Goal: Transaction & Acquisition: Purchase product/service

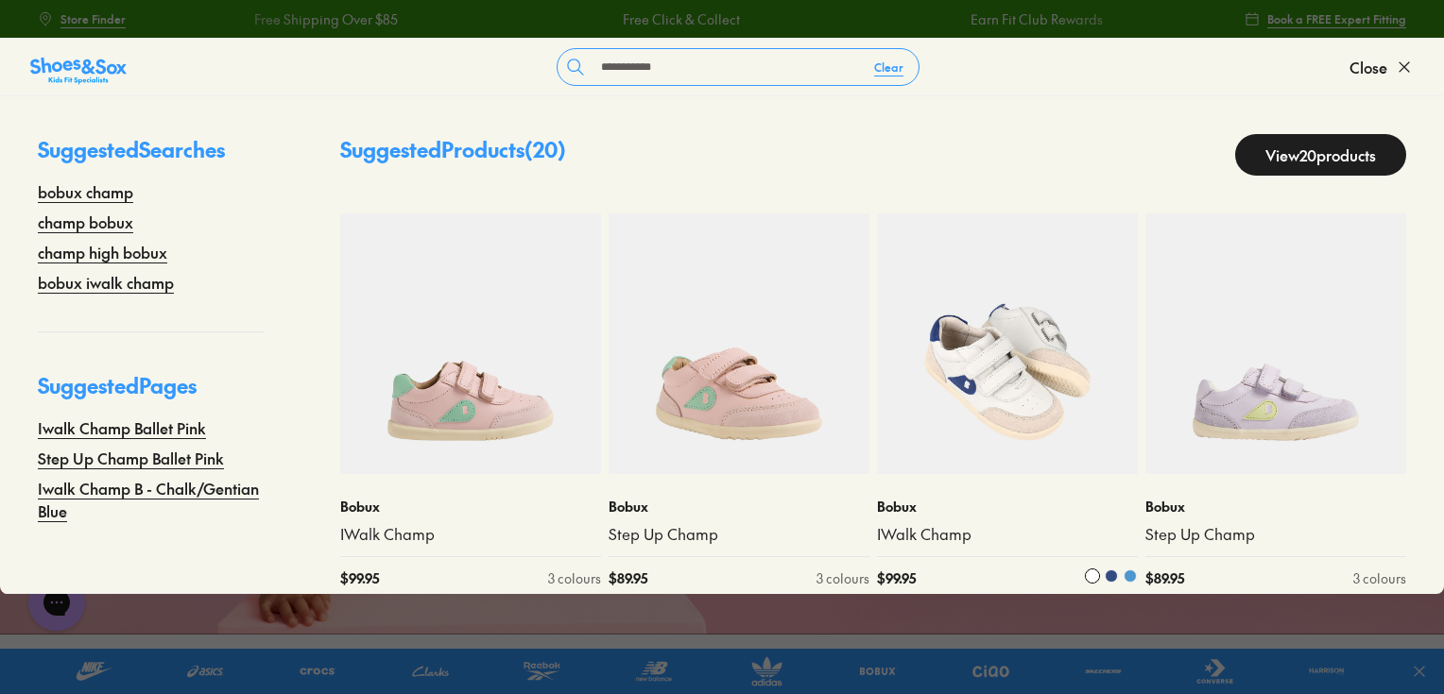
scroll to position [23, 0]
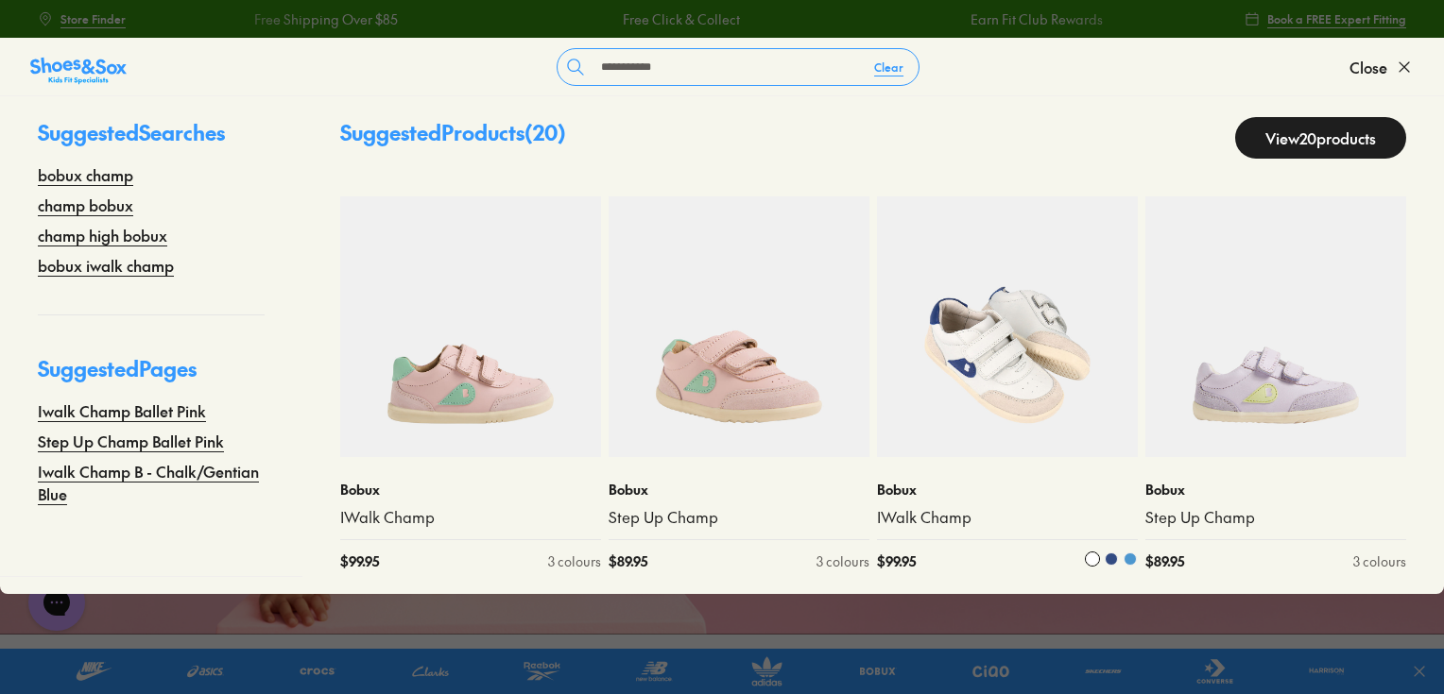
type input "**********"
click at [1013, 351] on img at bounding box center [1007, 327] width 261 height 261
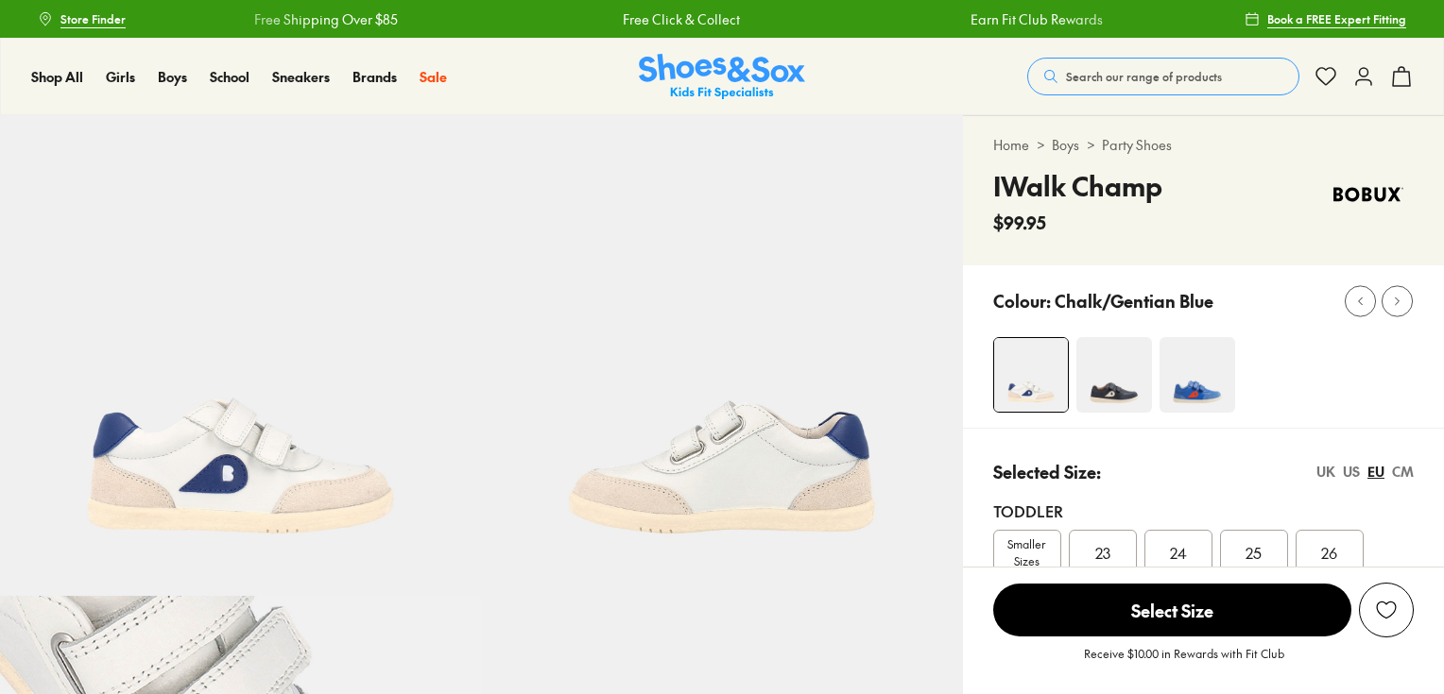
select select "*"
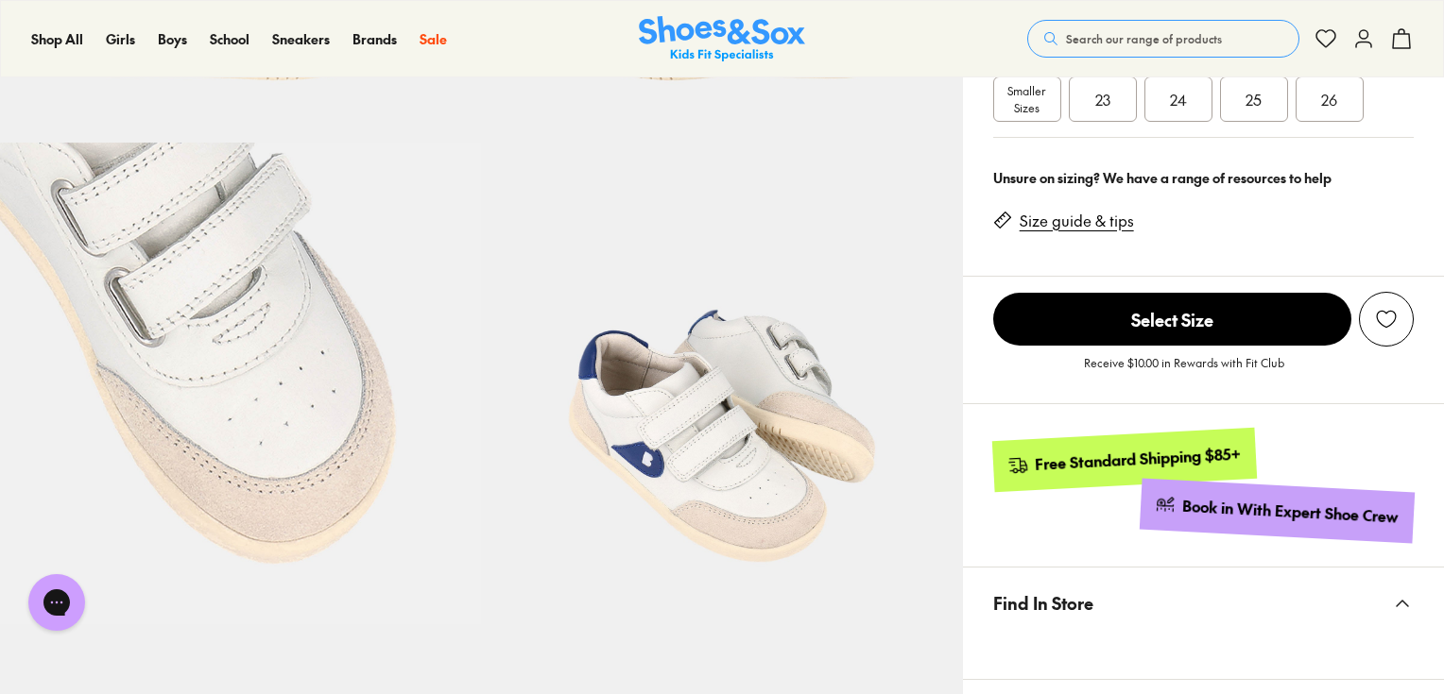
scroll to position [680, 0]
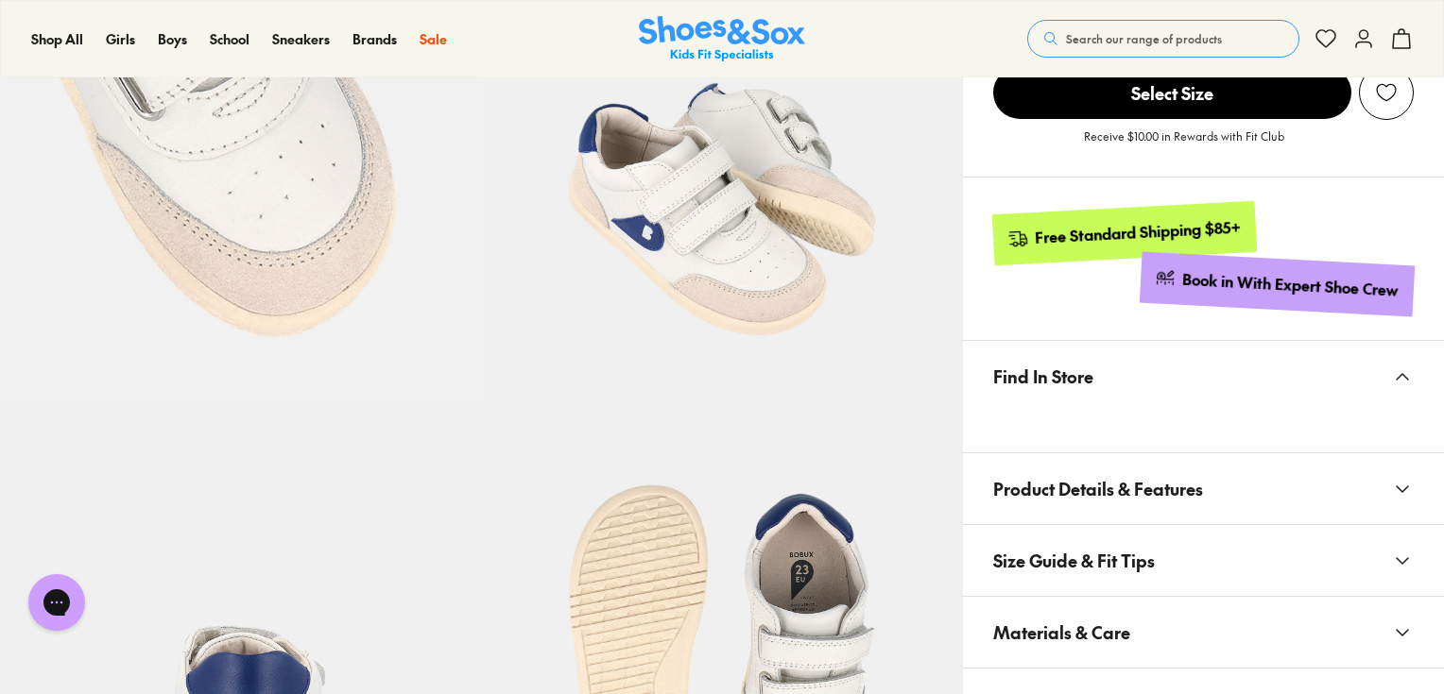
click at [1075, 474] on span "Product Details & Features" at bounding box center [1098, 489] width 210 height 56
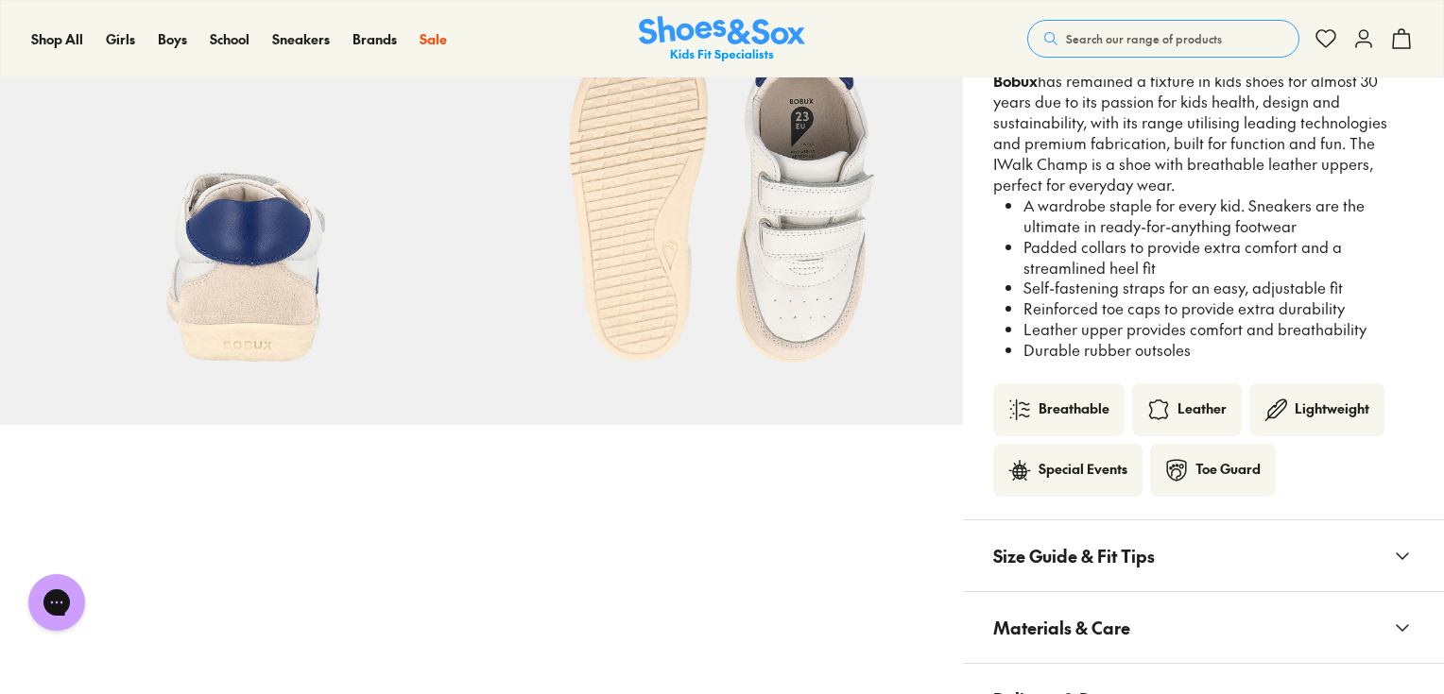
scroll to position [1436, 0]
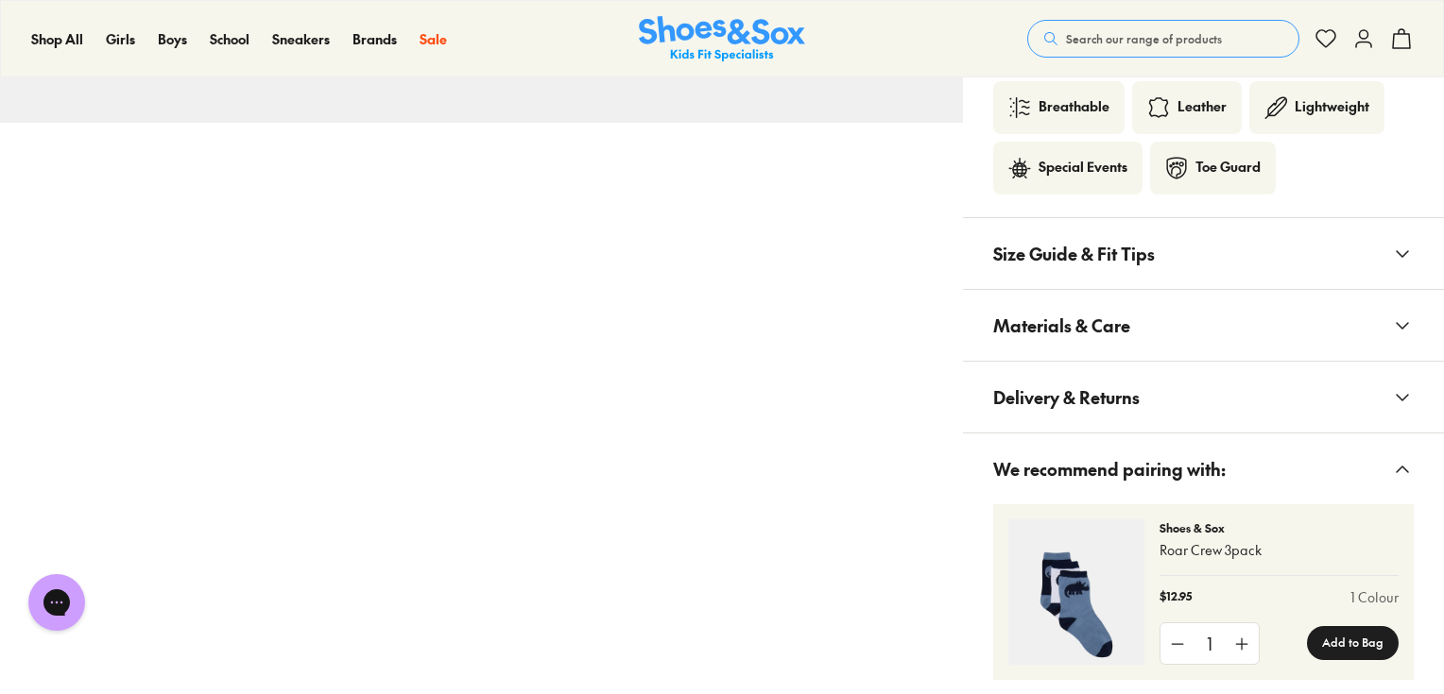
click at [1077, 326] on span "Materials & Care" at bounding box center [1061, 326] width 137 height 56
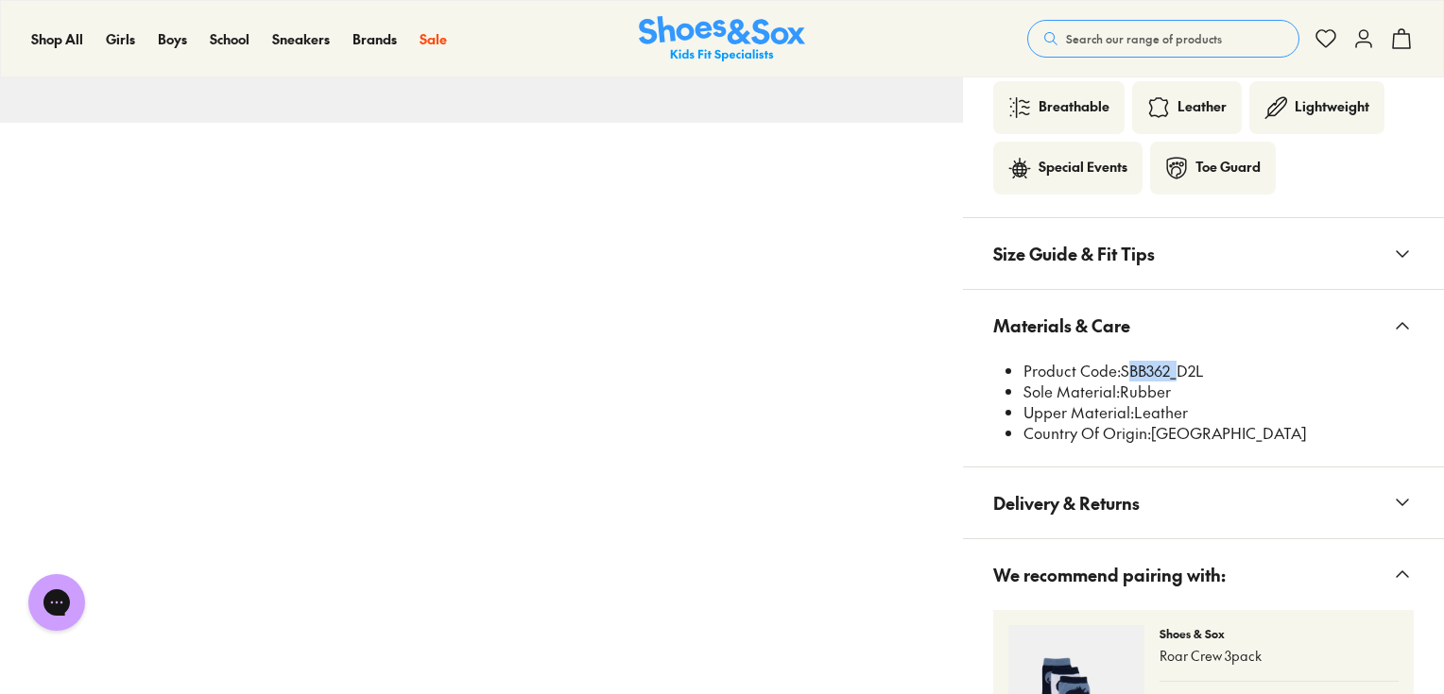
drag, startPoint x: 1121, startPoint y: 365, endPoint x: 1172, endPoint y: 366, distance: 51.0
click at [1172, 366] on li "Product Code: SBB362_D2L" at bounding box center [1218, 371] width 390 height 21
copy li "SBB362"
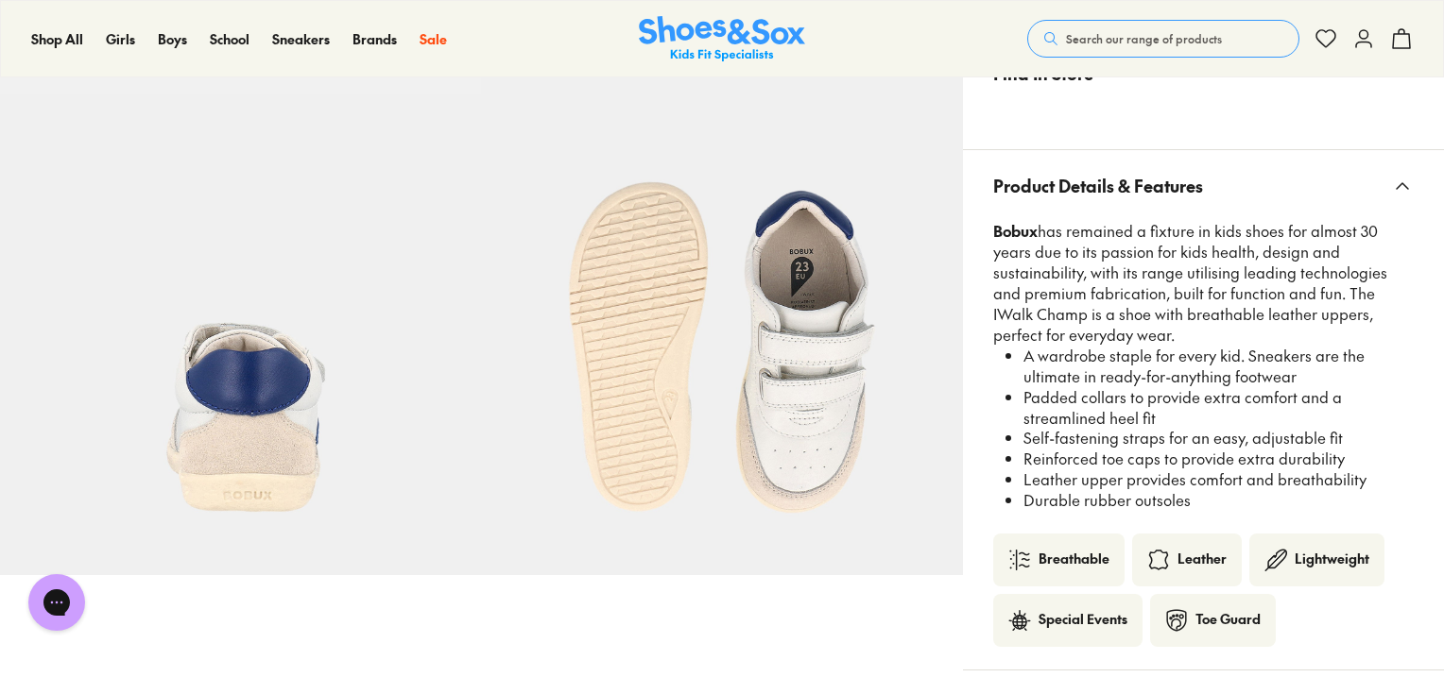
scroll to position [983, 0]
